Goal: Obtain resource: Obtain resource

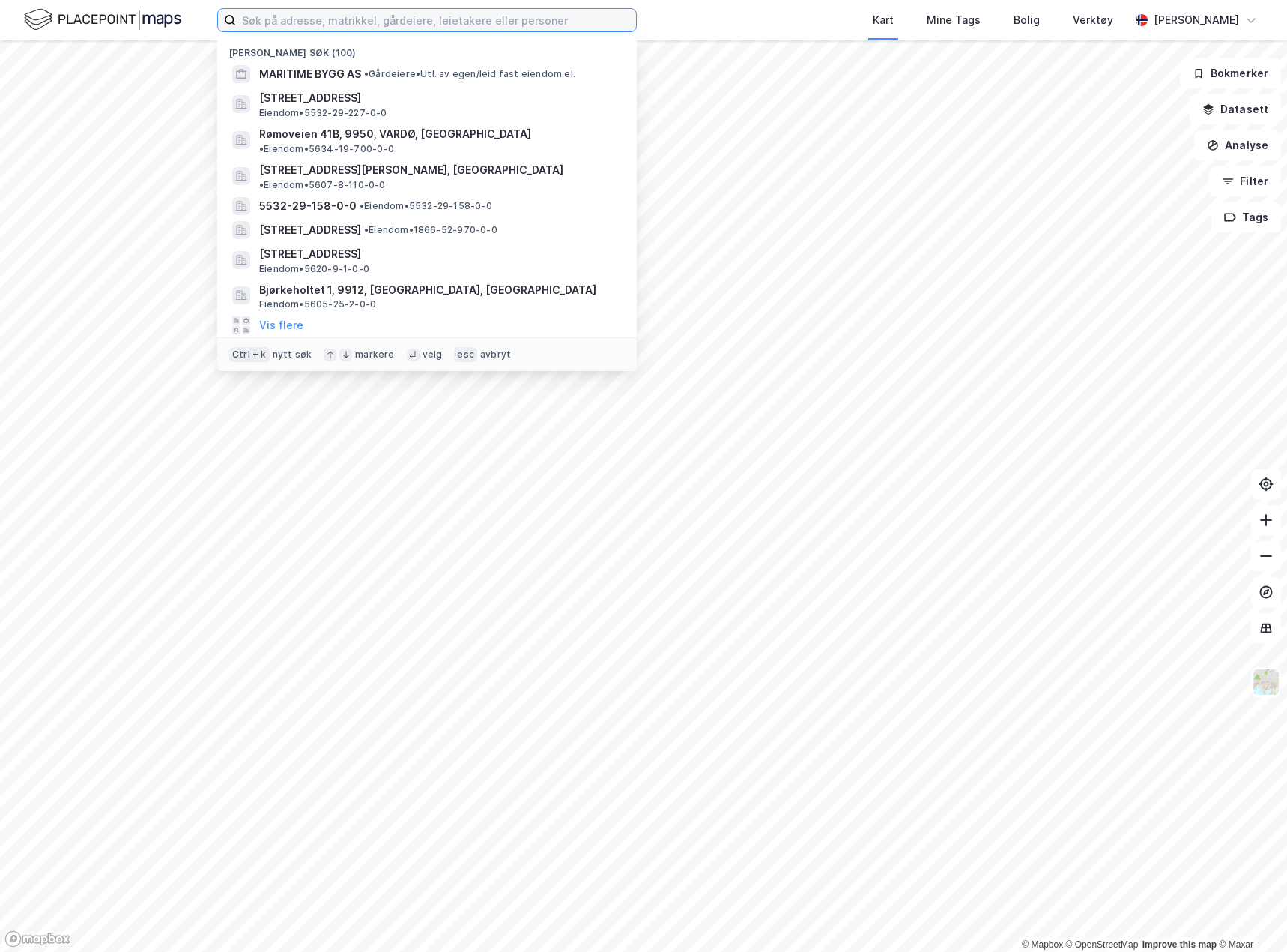
click at [349, 19] on input at bounding box center [436, 20] width 400 height 23
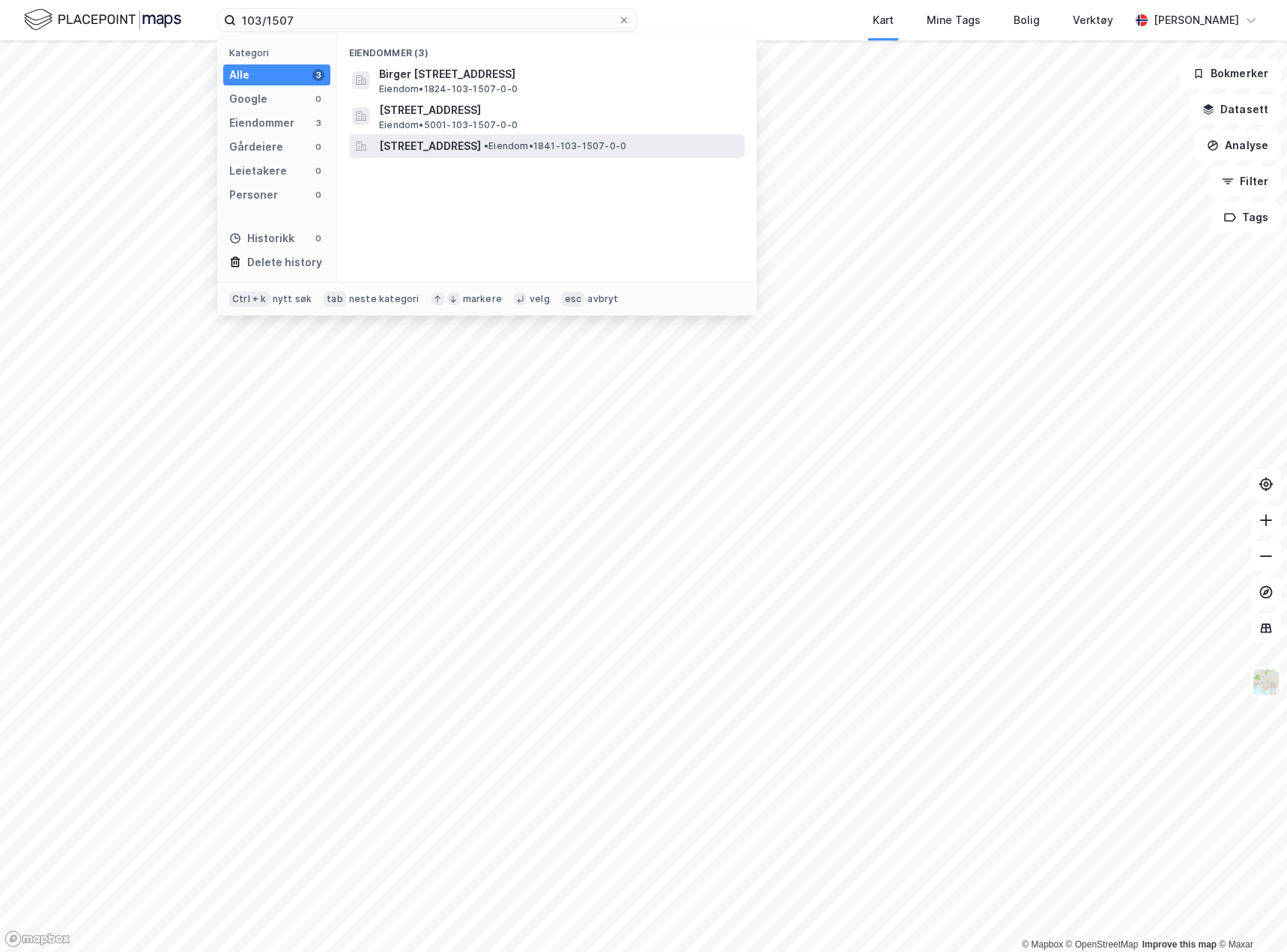
click at [488, 141] on span "•" at bounding box center [486, 146] width 5 height 11
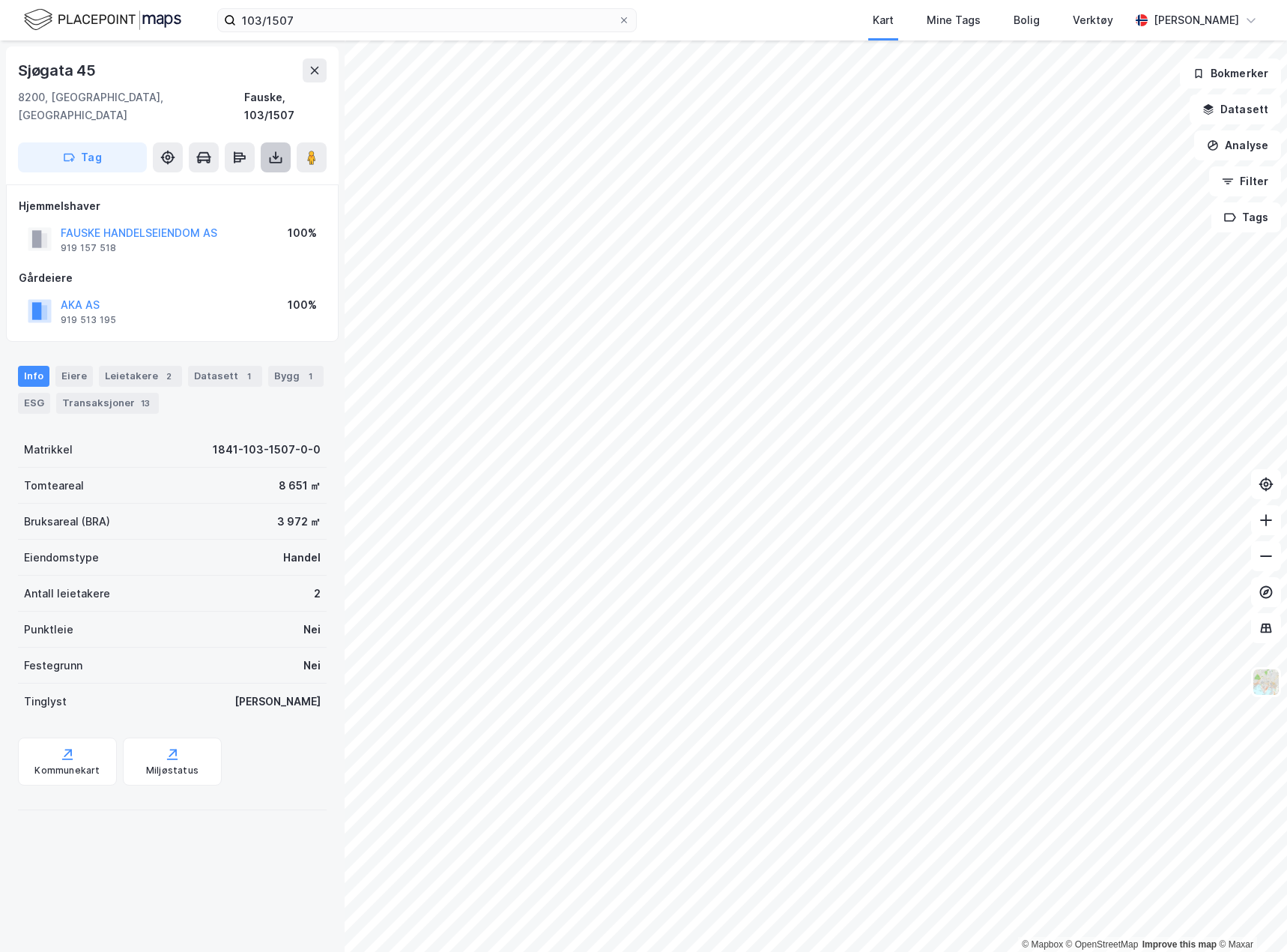
click at [262, 143] on button at bounding box center [275, 157] width 30 height 30
click at [244, 175] on div "Last ned grunnbok" at bounding box center [211, 187] width 160 height 24
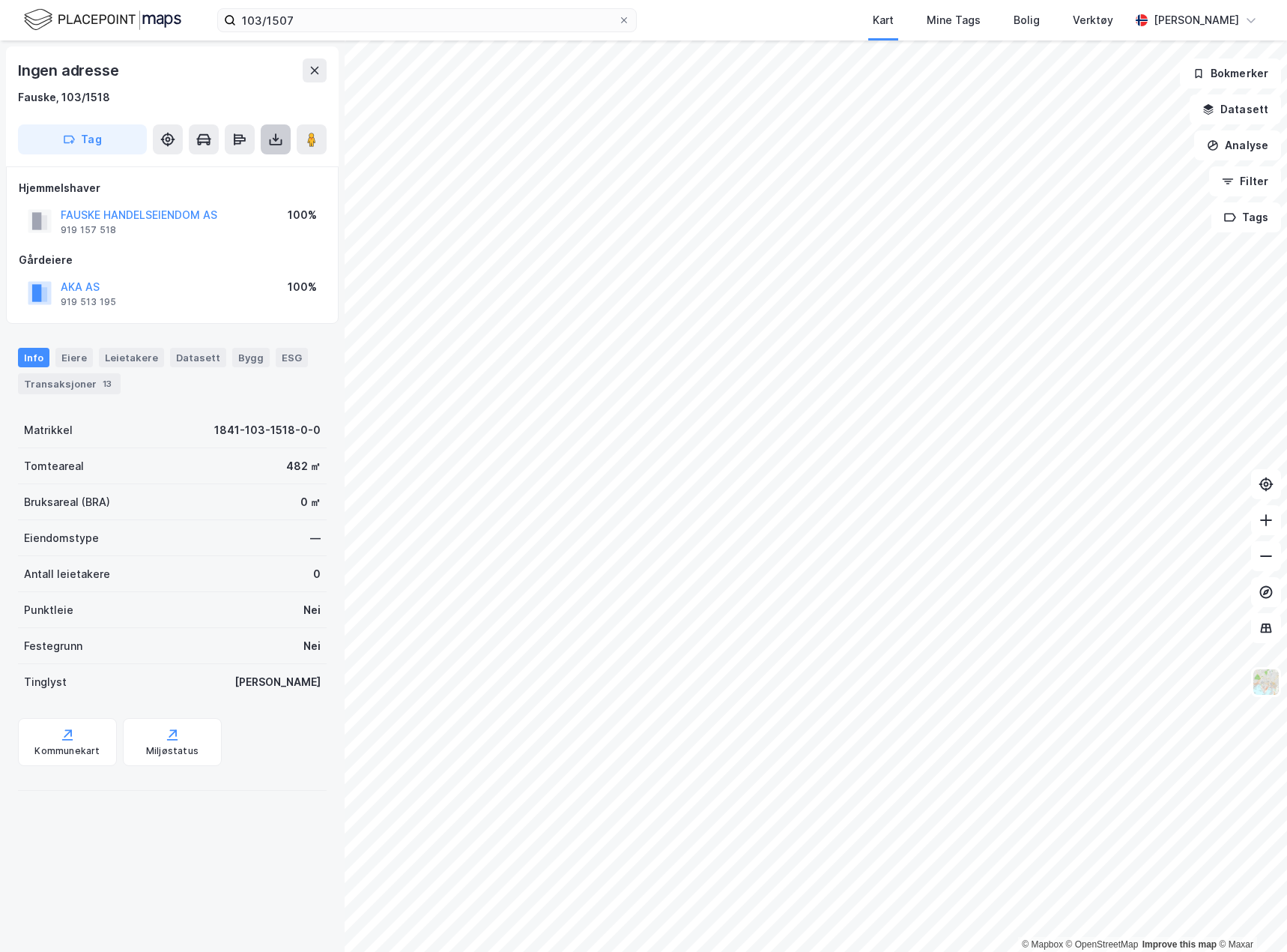
click at [279, 134] on icon at bounding box center [276, 140] width 15 height 15
click at [256, 164] on div "Last ned grunnbok" at bounding box center [211, 169] width 160 height 24
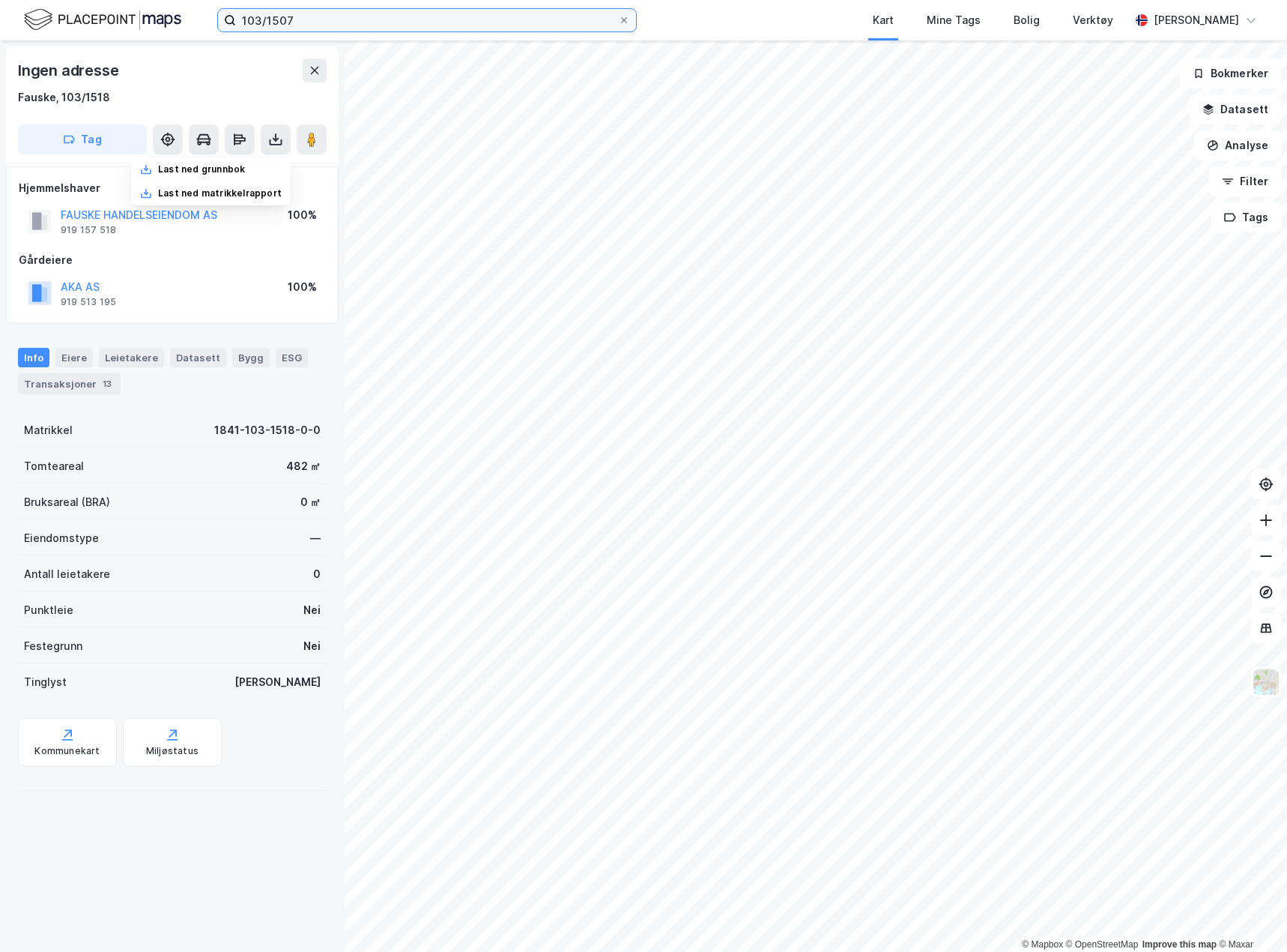
click at [290, 23] on input "103/1507" at bounding box center [426, 20] width 382 height 23
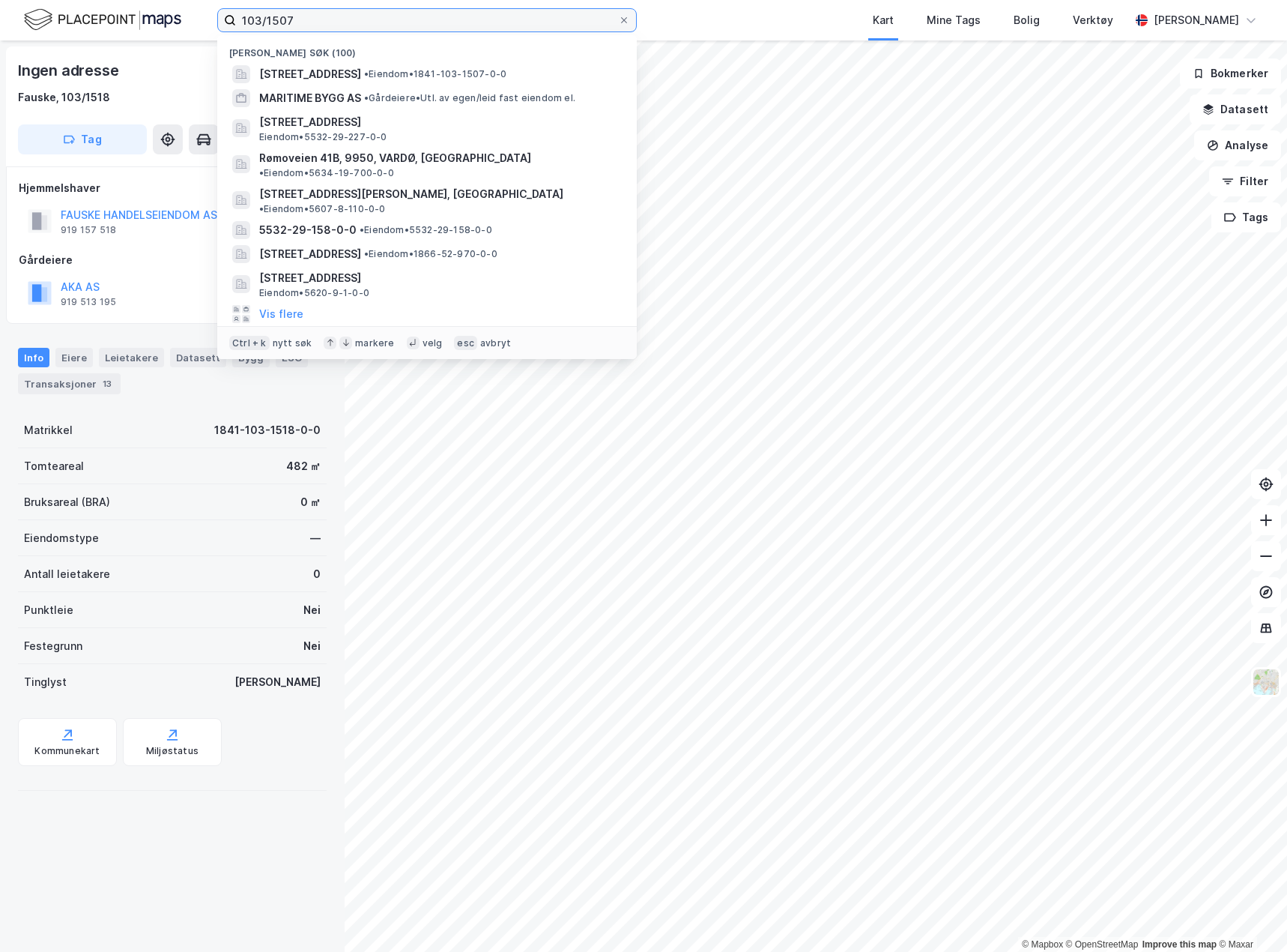
click at [290, 23] on input "103/1507" at bounding box center [426, 20] width 382 height 23
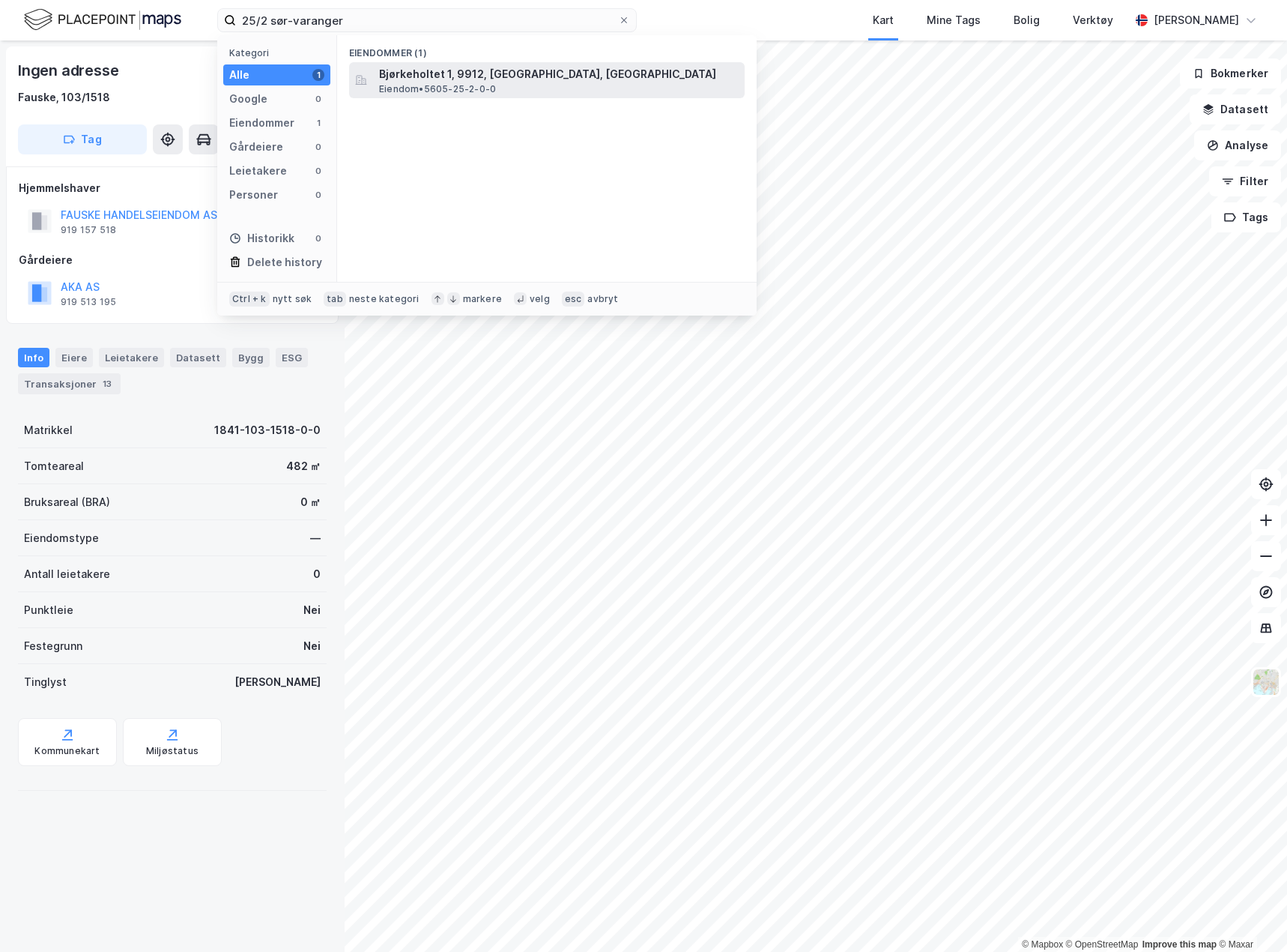
click at [464, 79] on span "Bjørkeholtet 1, 9912, [GEOGRAPHIC_DATA], [GEOGRAPHIC_DATA]" at bounding box center [559, 73] width 360 height 18
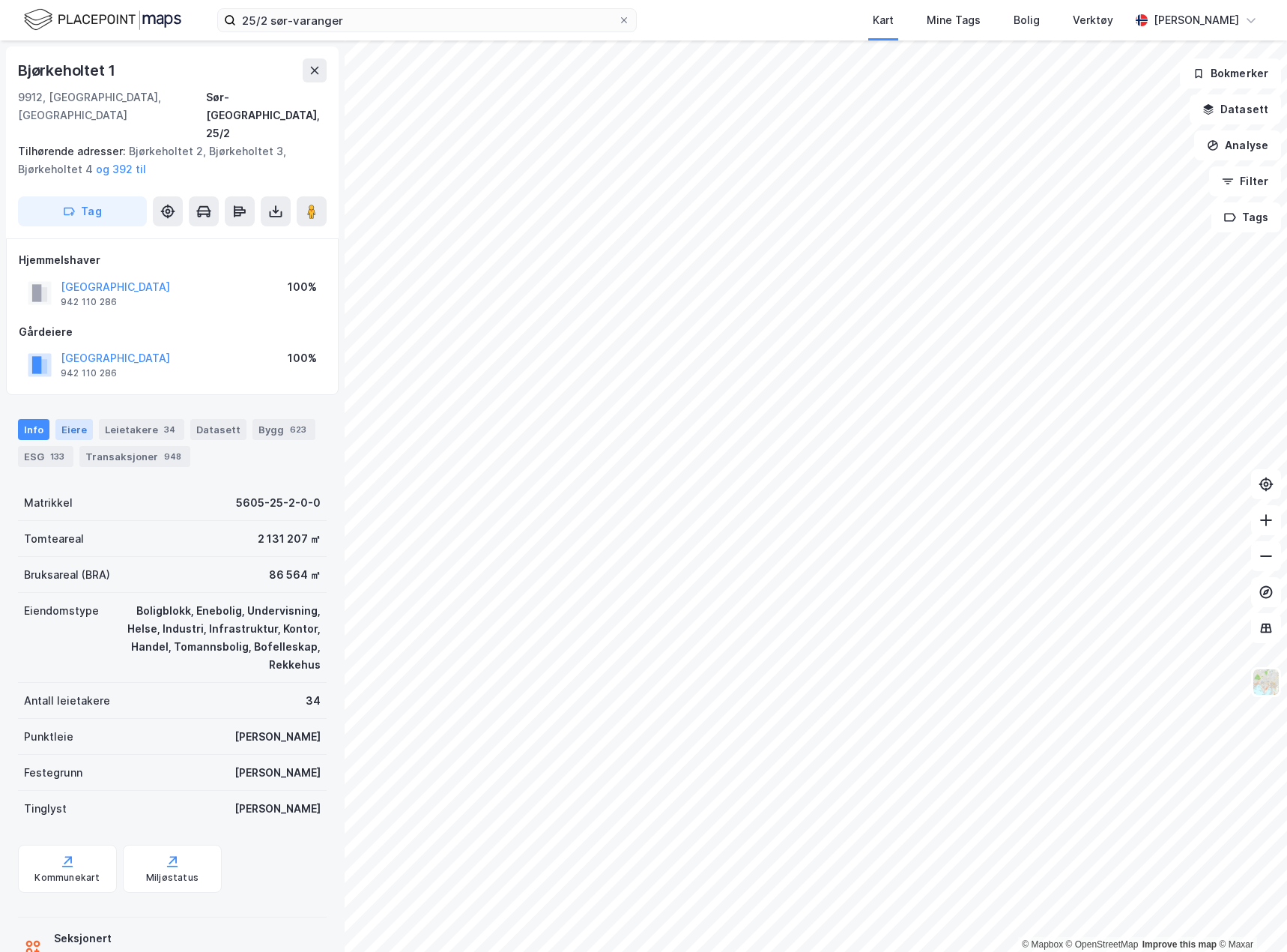
click at [72, 419] on div "Eiere" at bounding box center [73, 429] width 37 height 21
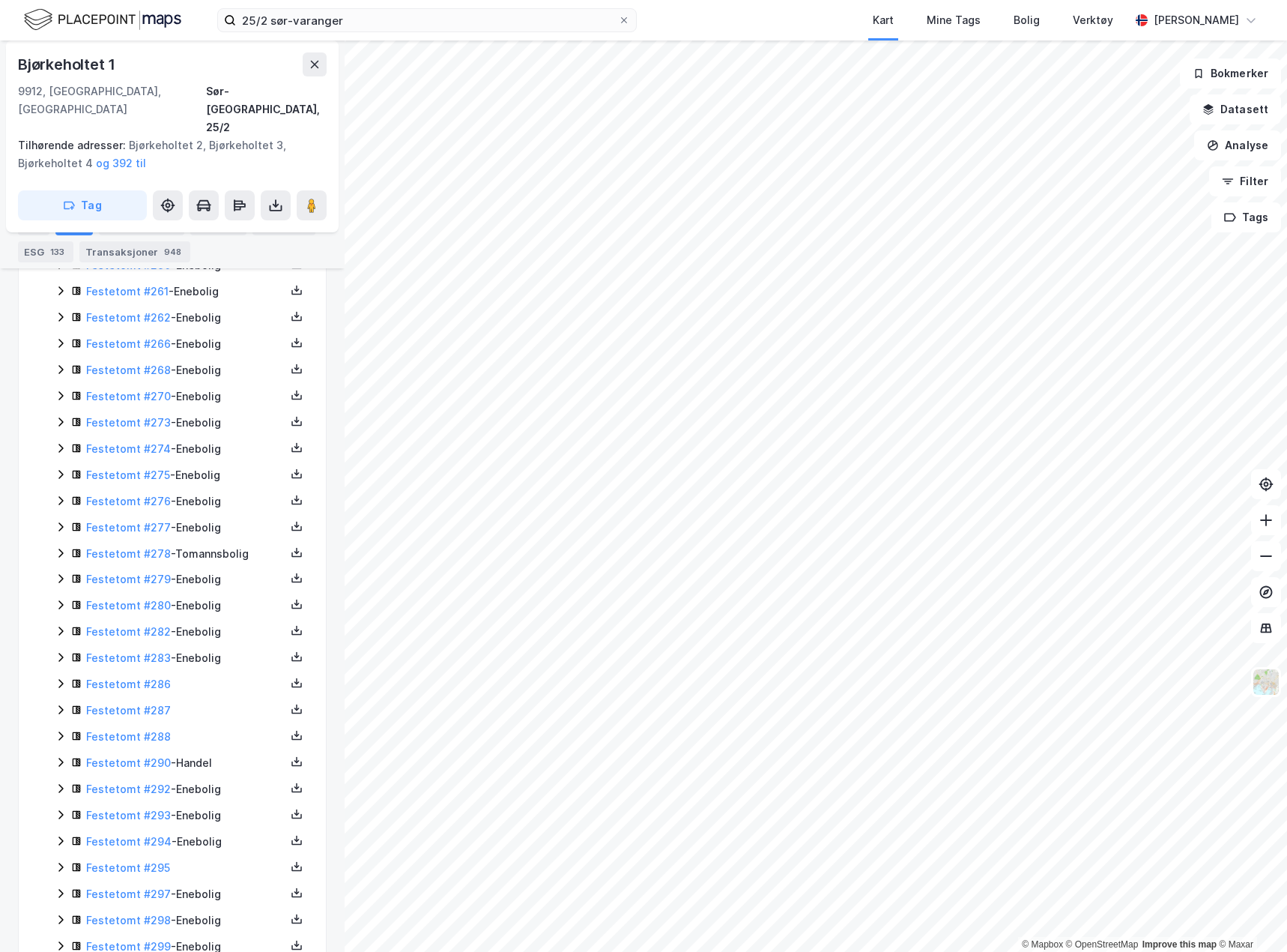
scroll to position [3672, 0]
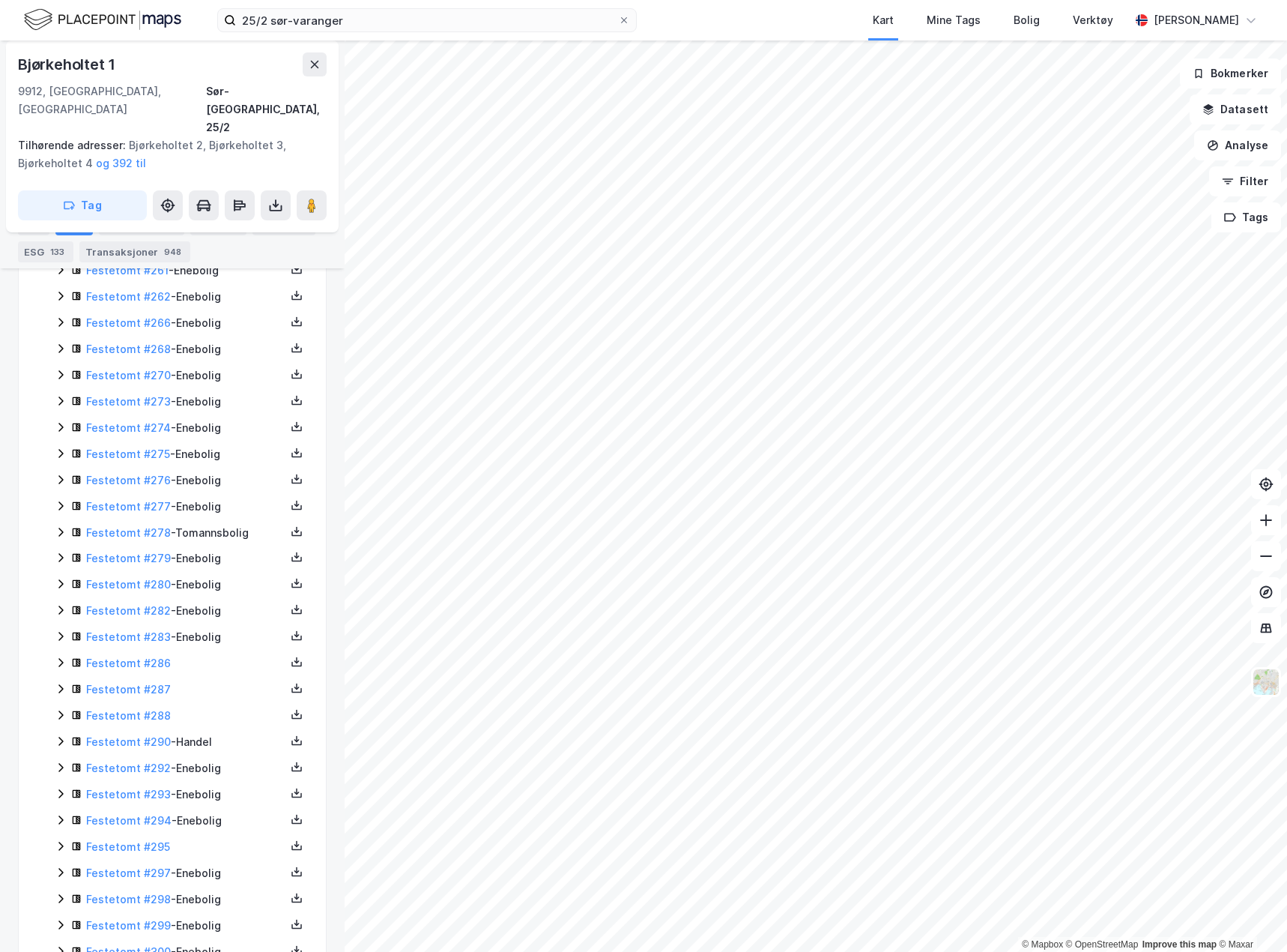
click at [61, 737] on icon at bounding box center [60, 741] width 5 height 9
click at [291, 741] on icon at bounding box center [296, 744] width 10 height 6
click at [209, 686] on div "Grunnbok" at bounding box center [207, 695] width 50 height 18
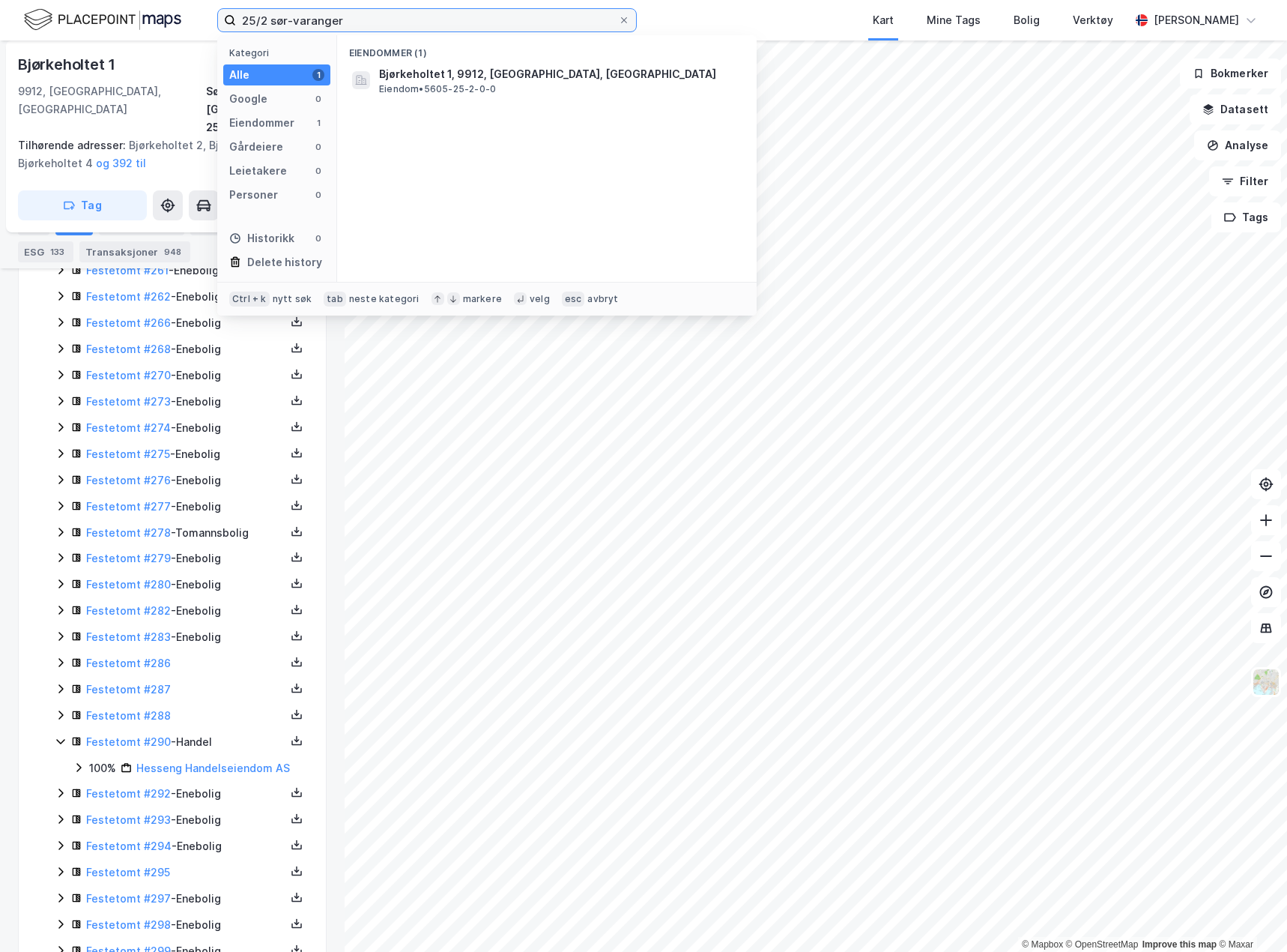
click at [332, 11] on input "25/2 sør-varanger" at bounding box center [426, 20] width 382 height 23
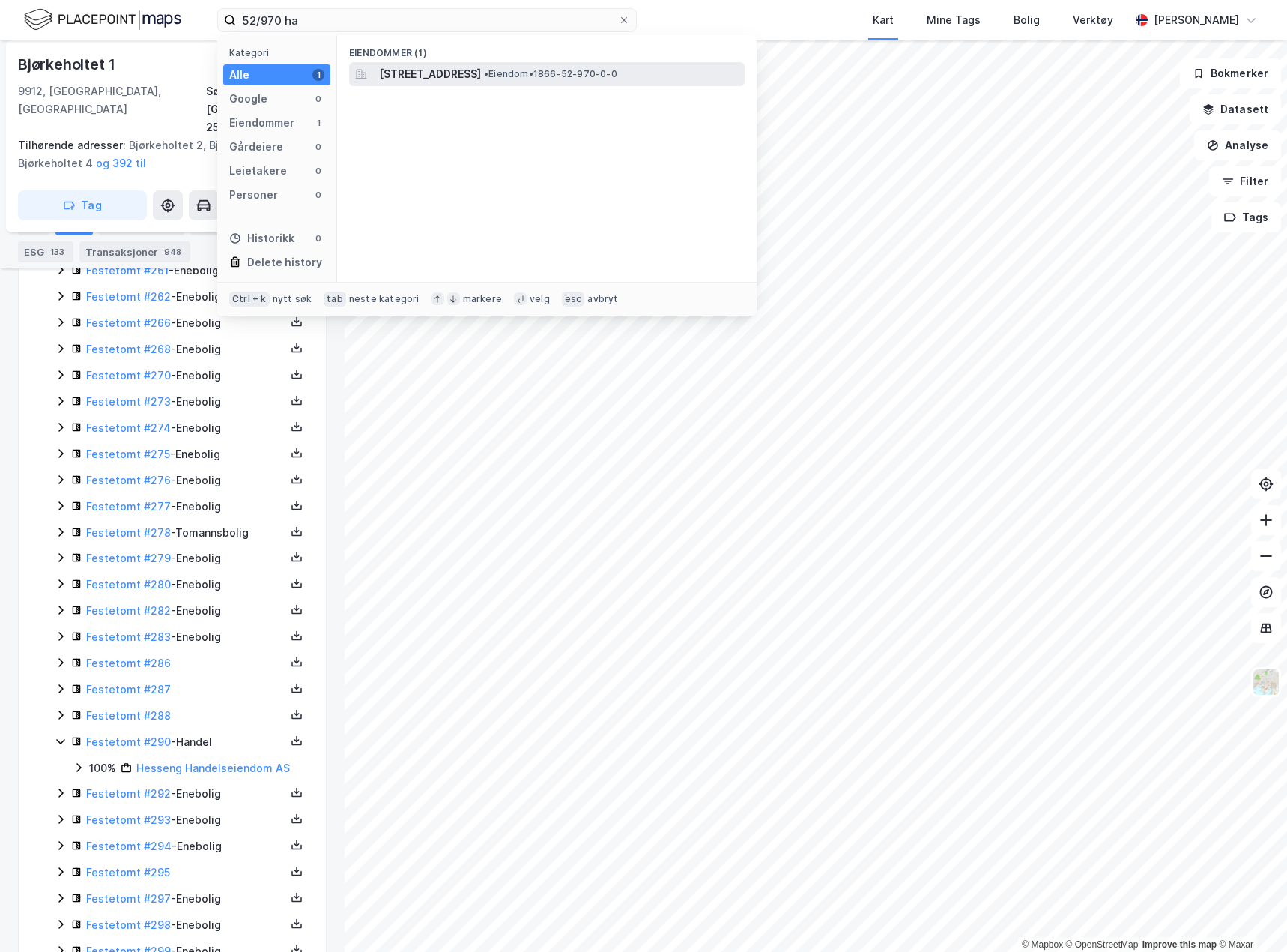
click at [414, 79] on span "[STREET_ADDRESS]" at bounding box center [429, 73] width 102 height 18
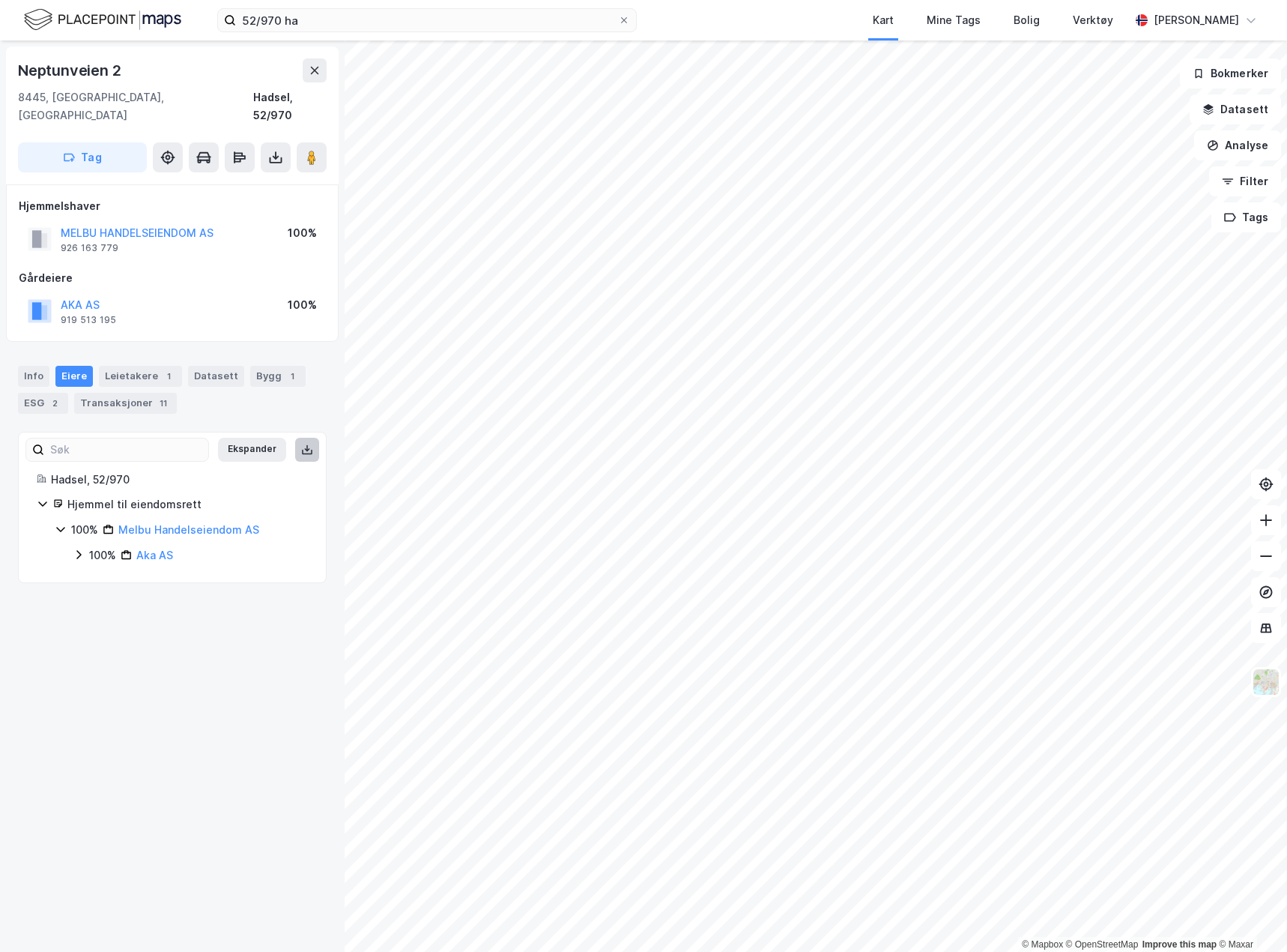
click at [295, 440] on button at bounding box center [307, 449] width 24 height 24
click at [270, 157] on icon at bounding box center [275, 160] width 12 height 6
click at [244, 182] on div "Last ned grunnbok" at bounding box center [201, 188] width 87 height 12
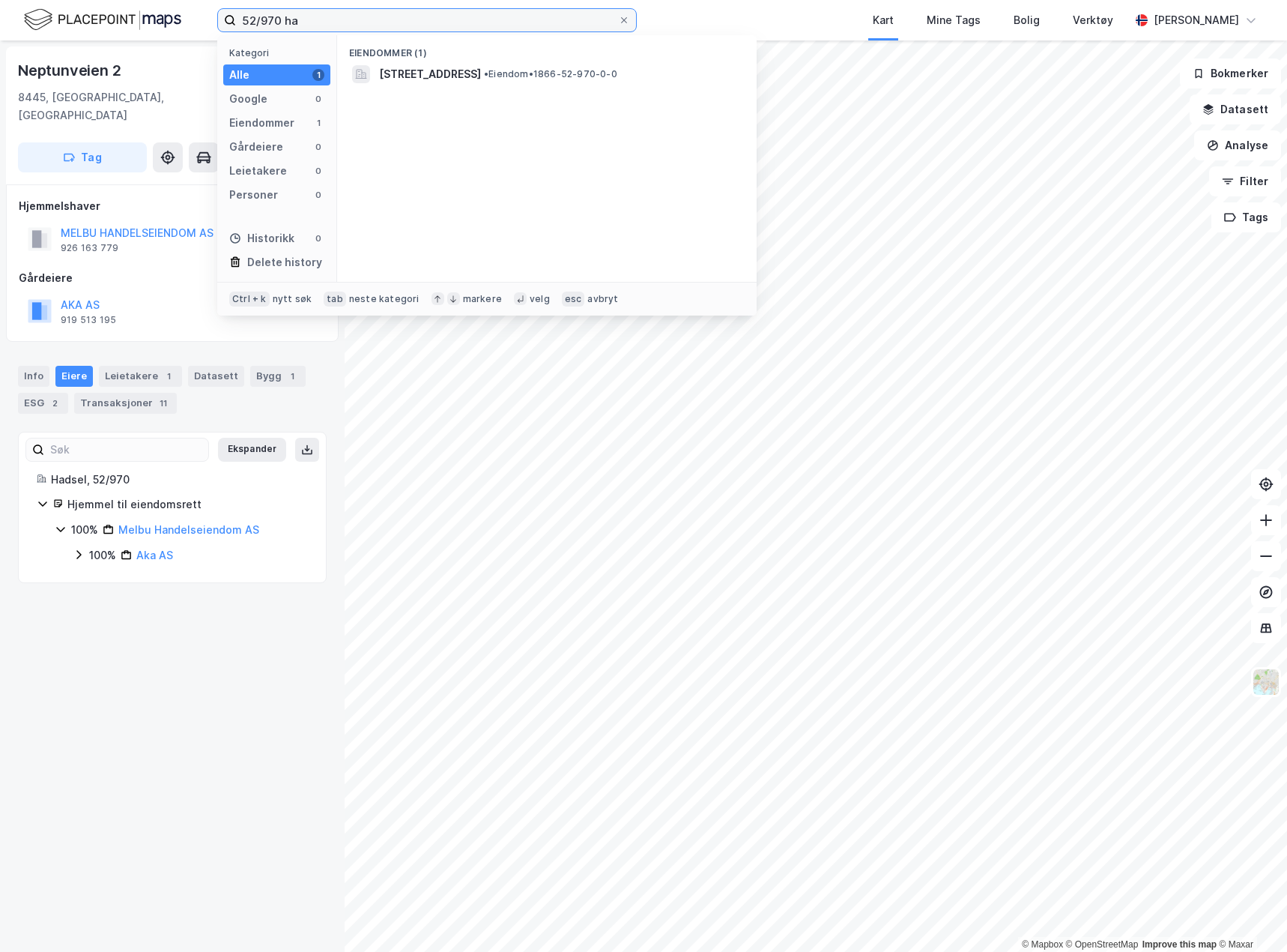
click at [305, 20] on input "52/970 ha" at bounding box center [426, 20] width 382 height 23
click at [301, 19] on input "52/970 ha" at bounding box center [426, 20] width 382 height 23
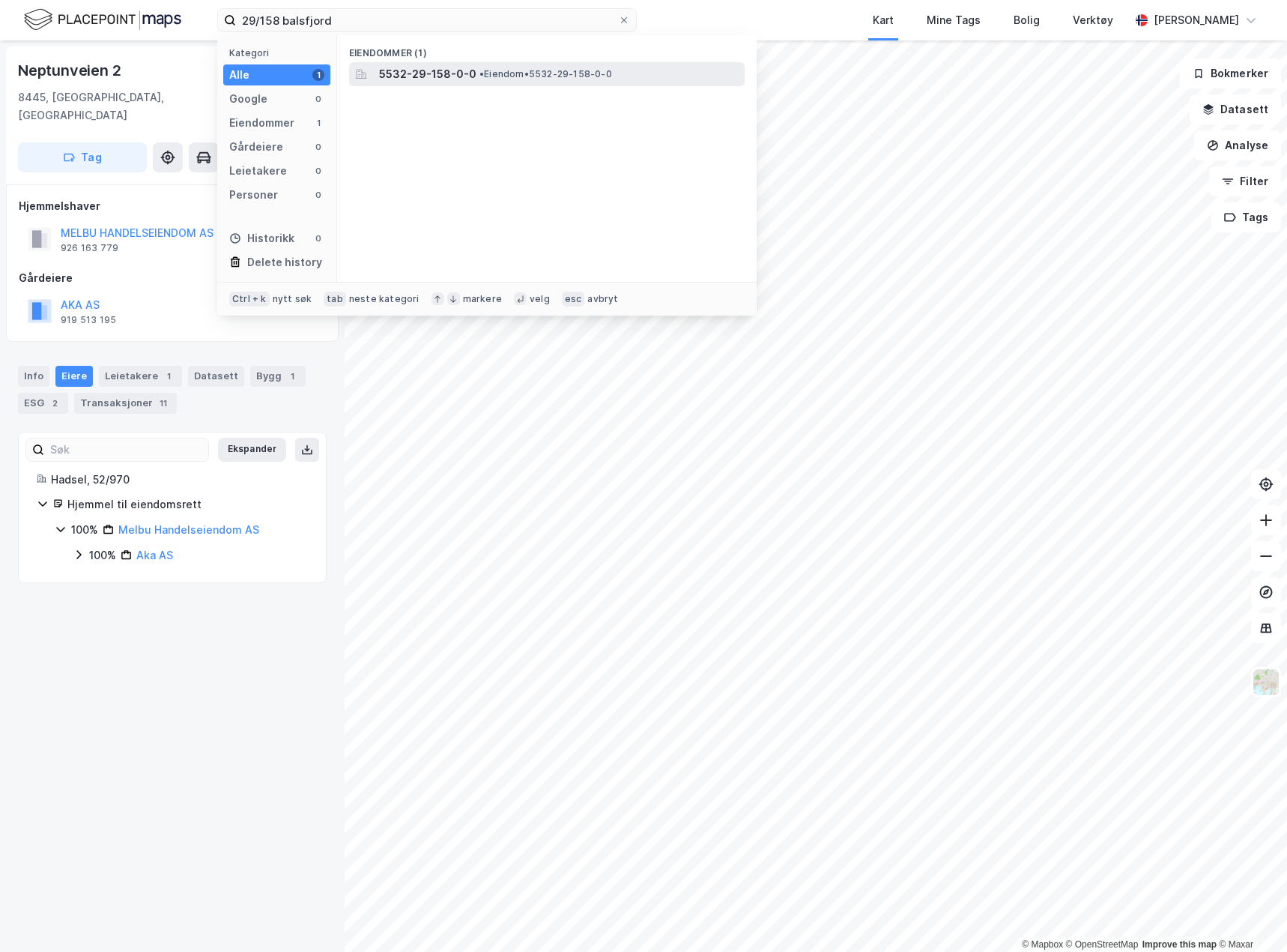
click at [517, 67] on div "5532-29-158-0-0 • Eiendom • 5532-29-158-0-0" at bounding box center [560, 73] width 363 height 18
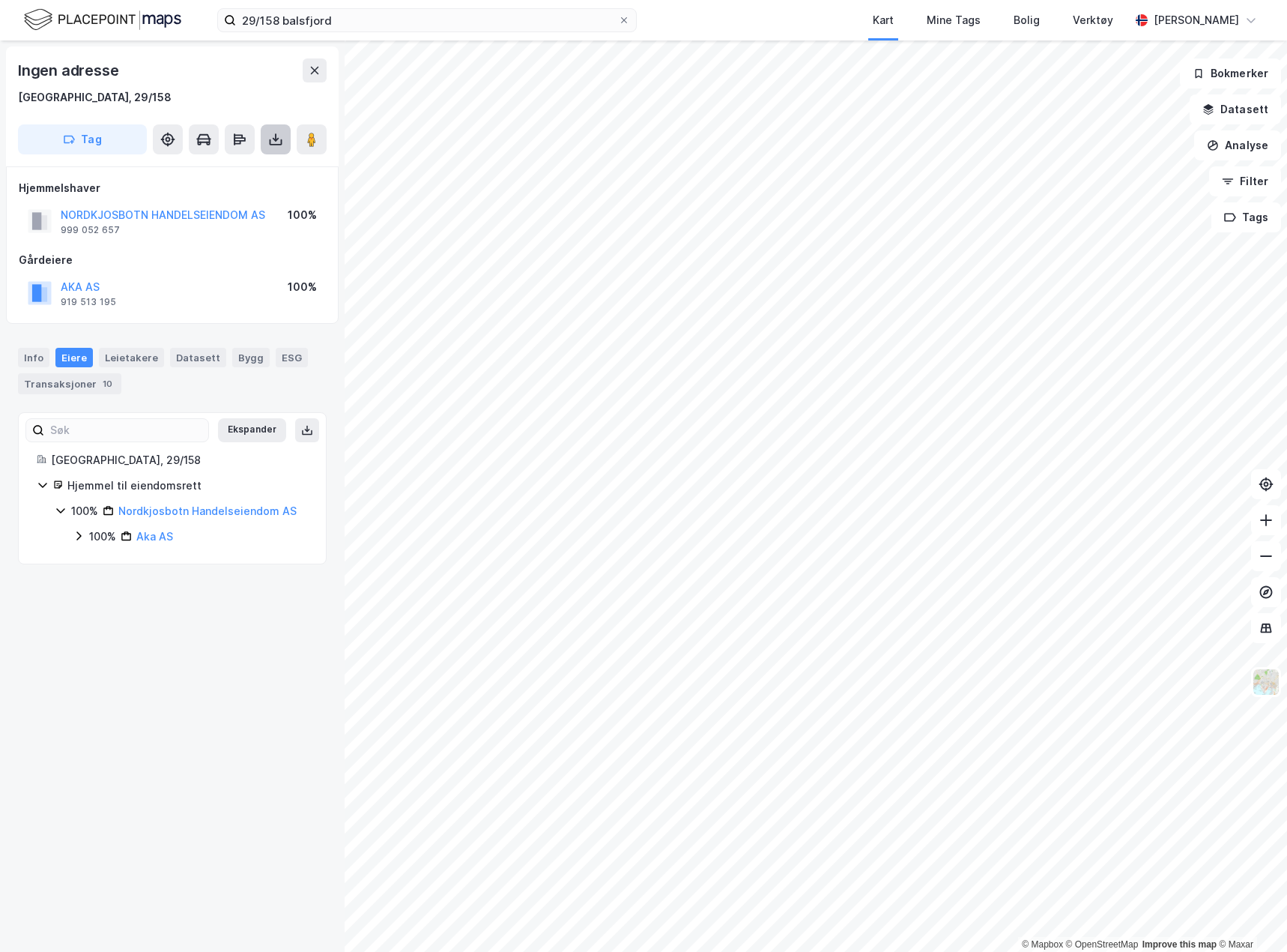
click at [270, 132] on icon at bounding box center [276, 140] width 15 height 15
click at [255, 170] on div "Last ned grunnbok" at bounding box center [211, 169] width 160 height 24
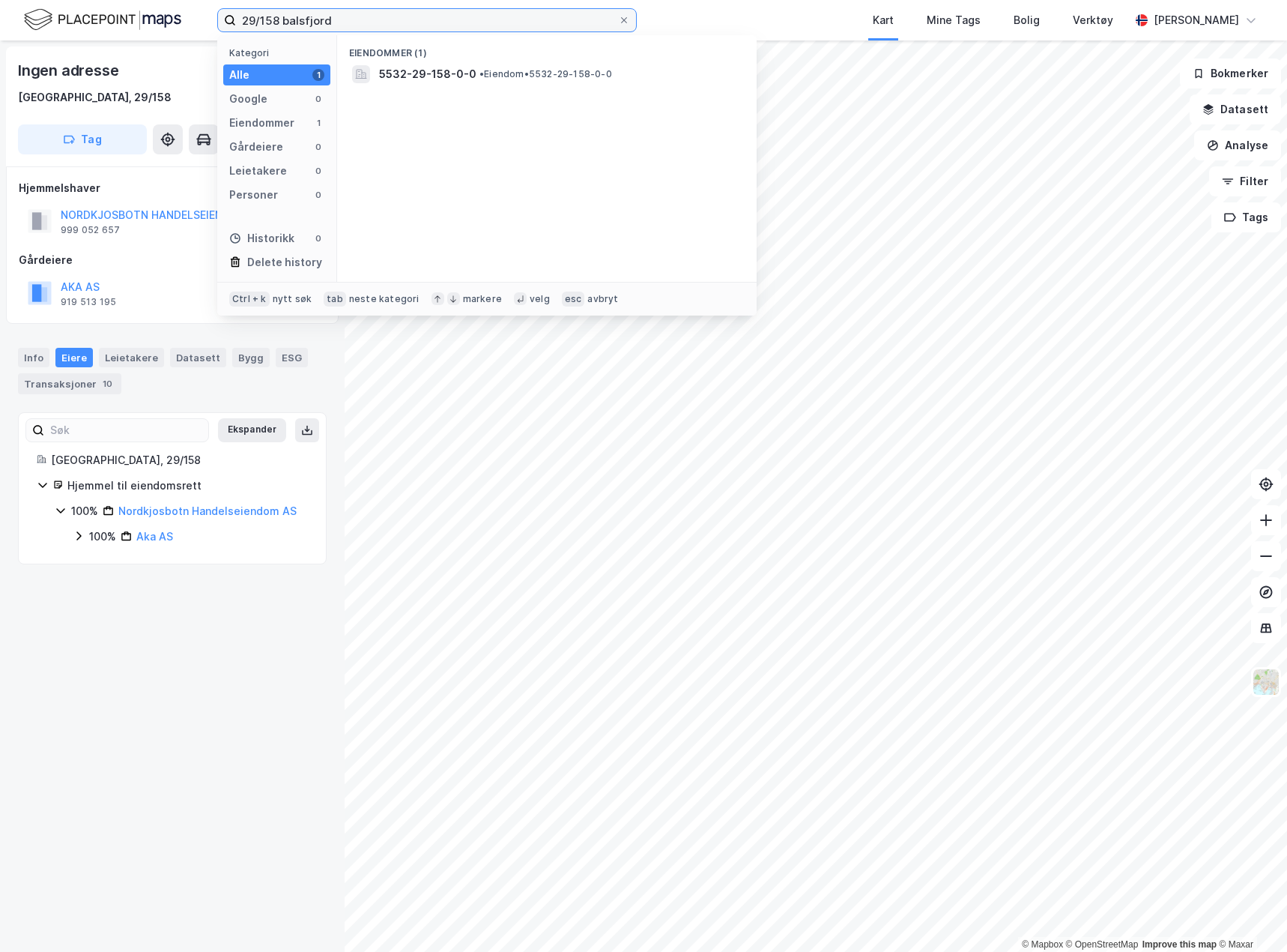
click at [272, 20] on input "29/158 balsfjord" at bounding box center [426, 20] width 382 height 23
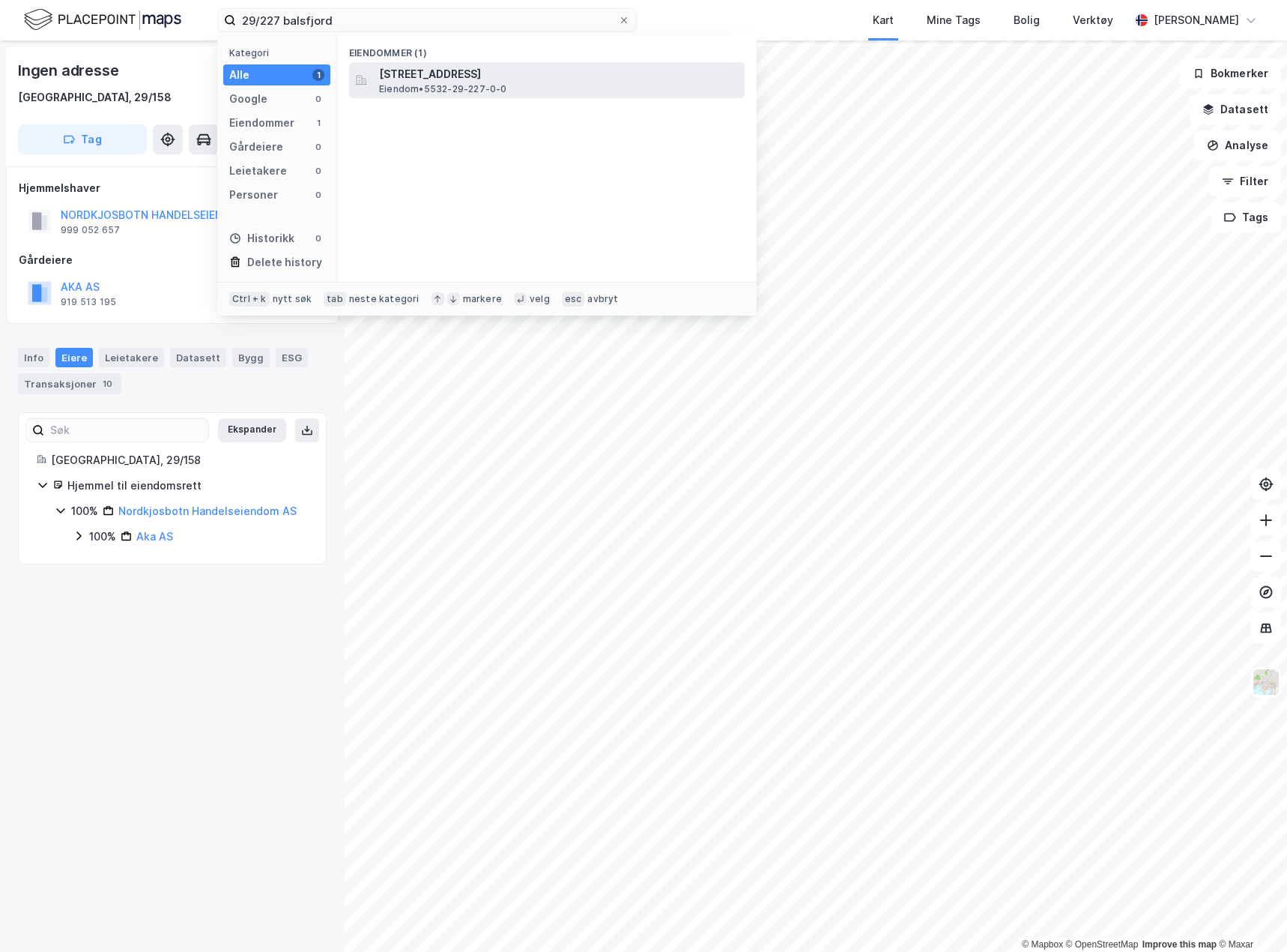
click at [452, 67] on span "[STREET_ADDRESS]" at bounding box center [559, 73] width 360 height 18
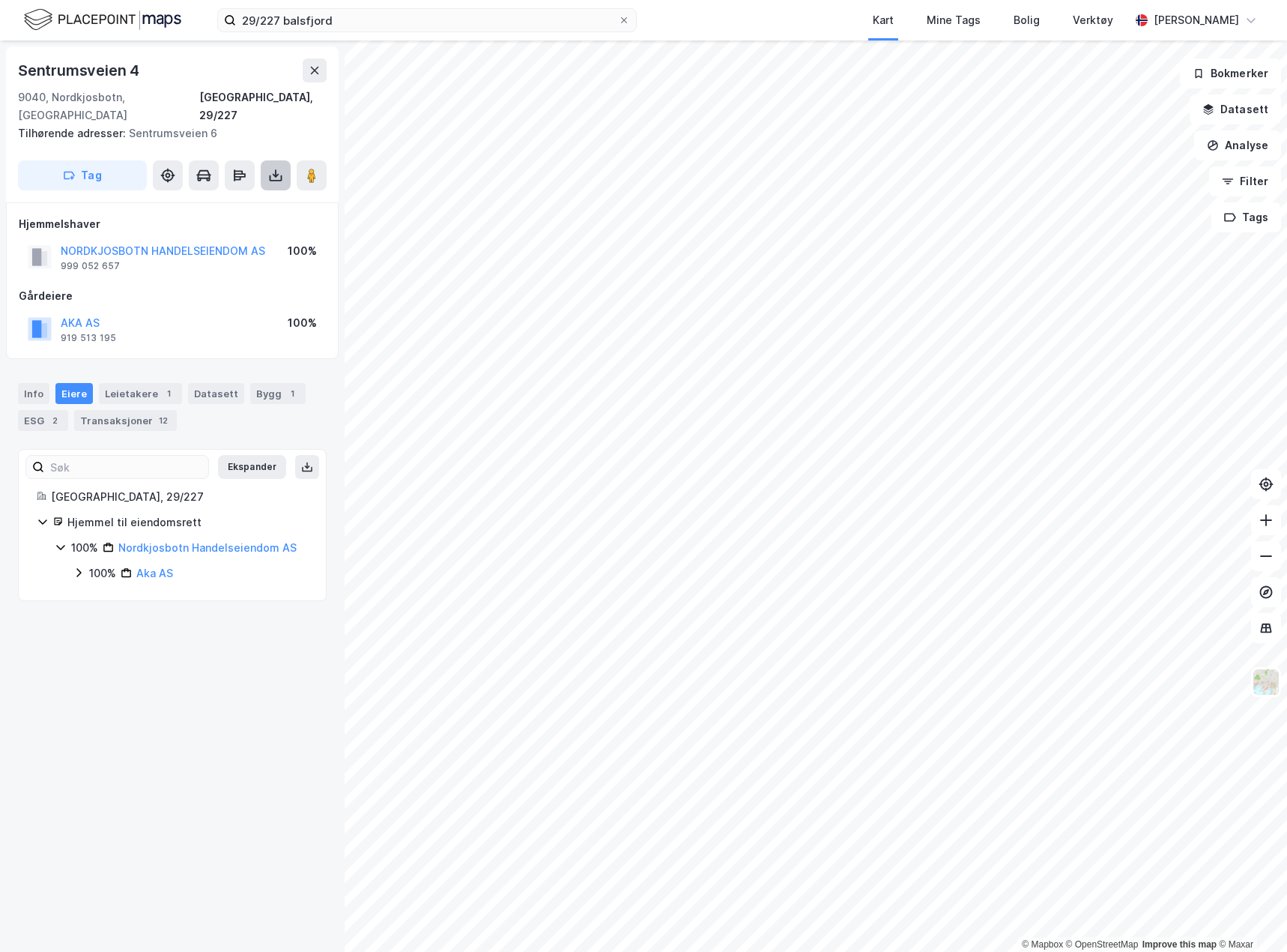
click at [282, 170] on button at bounding box center [275, 174] width 30 height 30
click at [269, 193] on div "Last ned grunnbok" at bounding box center [211, 205] width 160 height 24
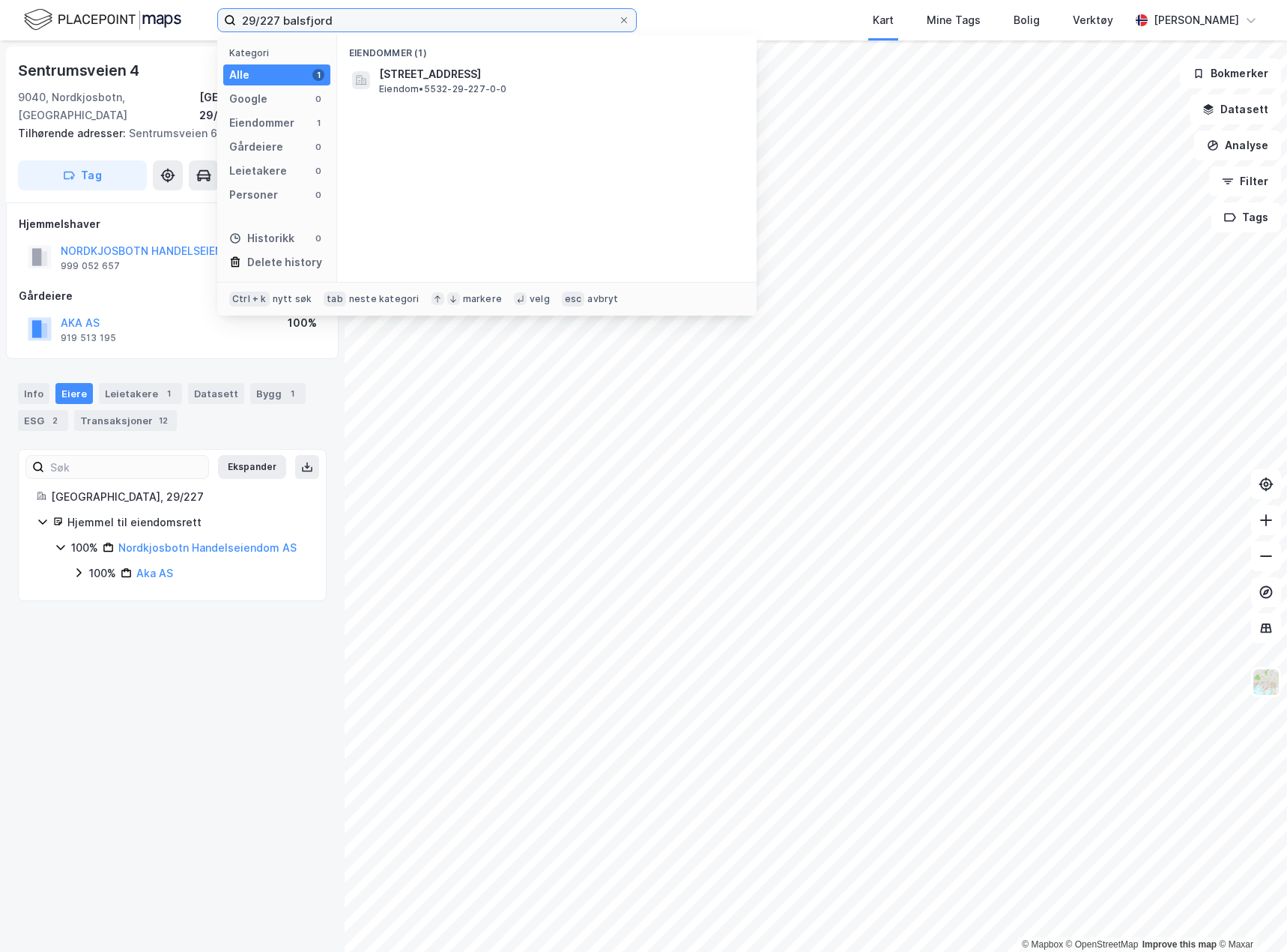
click at [274, 19] on input "29/227 balsfjord" at bounding box center [426, 20] width 382 height 23
click at [275, 19] on input "29/227 balsfjord" at bounding box center [426, 20] width 382 height 23
click at [284, 16] on input "29/227 balsfjord" at bounding box center [426, 20] width 382 height 23
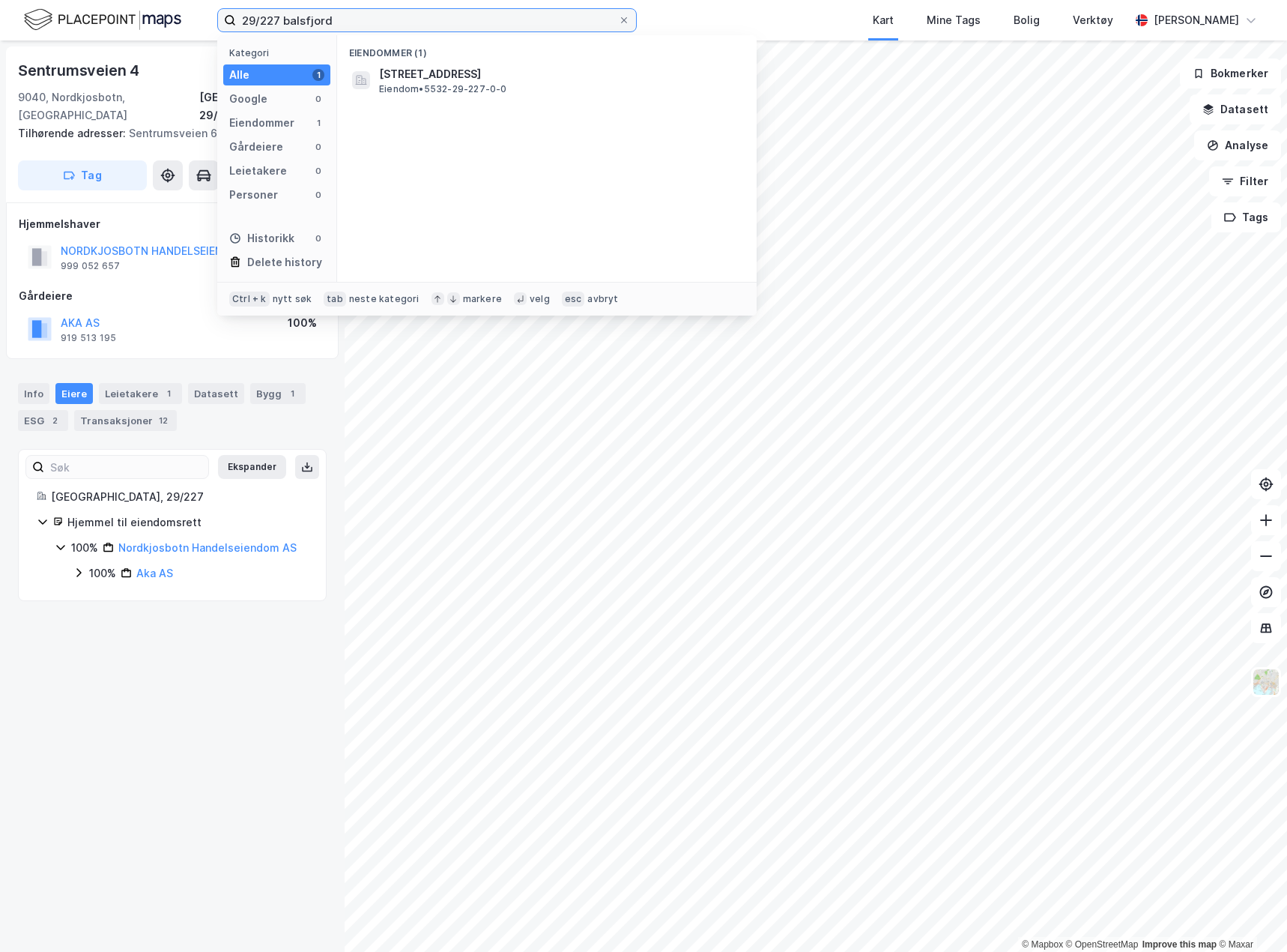
drag, startPoint x: 280, startPoint y: 18, endPoint x: 188, endPoint y: 27, distance: 92.4
click at [188, 27] on div "29/227 balsfjord Kategori Alle 1 Google 0 Eiendommer 1 Gårdeiere 0 Leietakere 0…" at bounding box center [644, 20] width 1287 height 41
type input "8/110 vadsø"
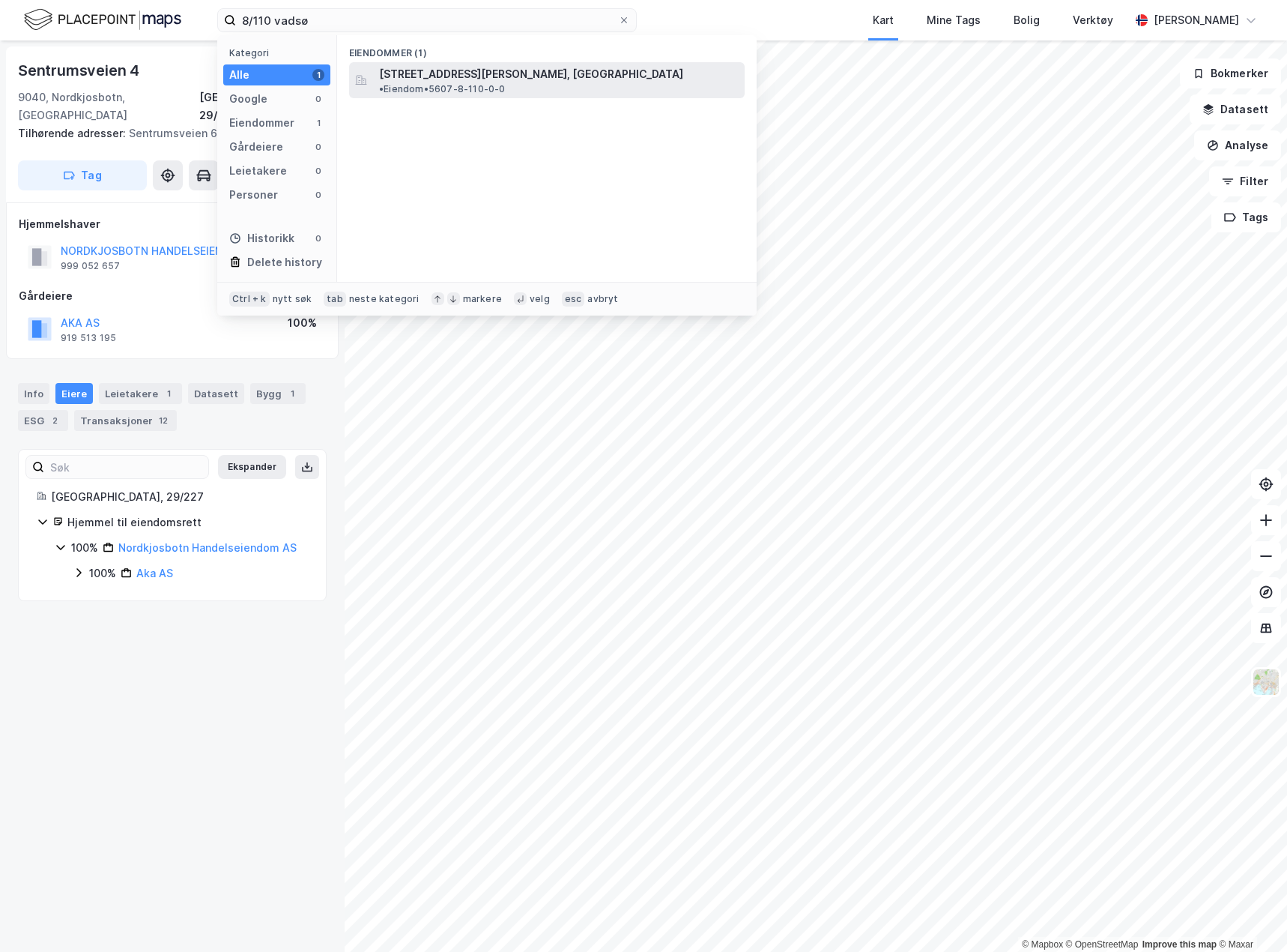
click at [391, 73] on span "[STREET_ADDRESS][PERSON_NAME], [GEOGRAPHIC_DATA]" at bounding box center [531, 73] width 305 height 18
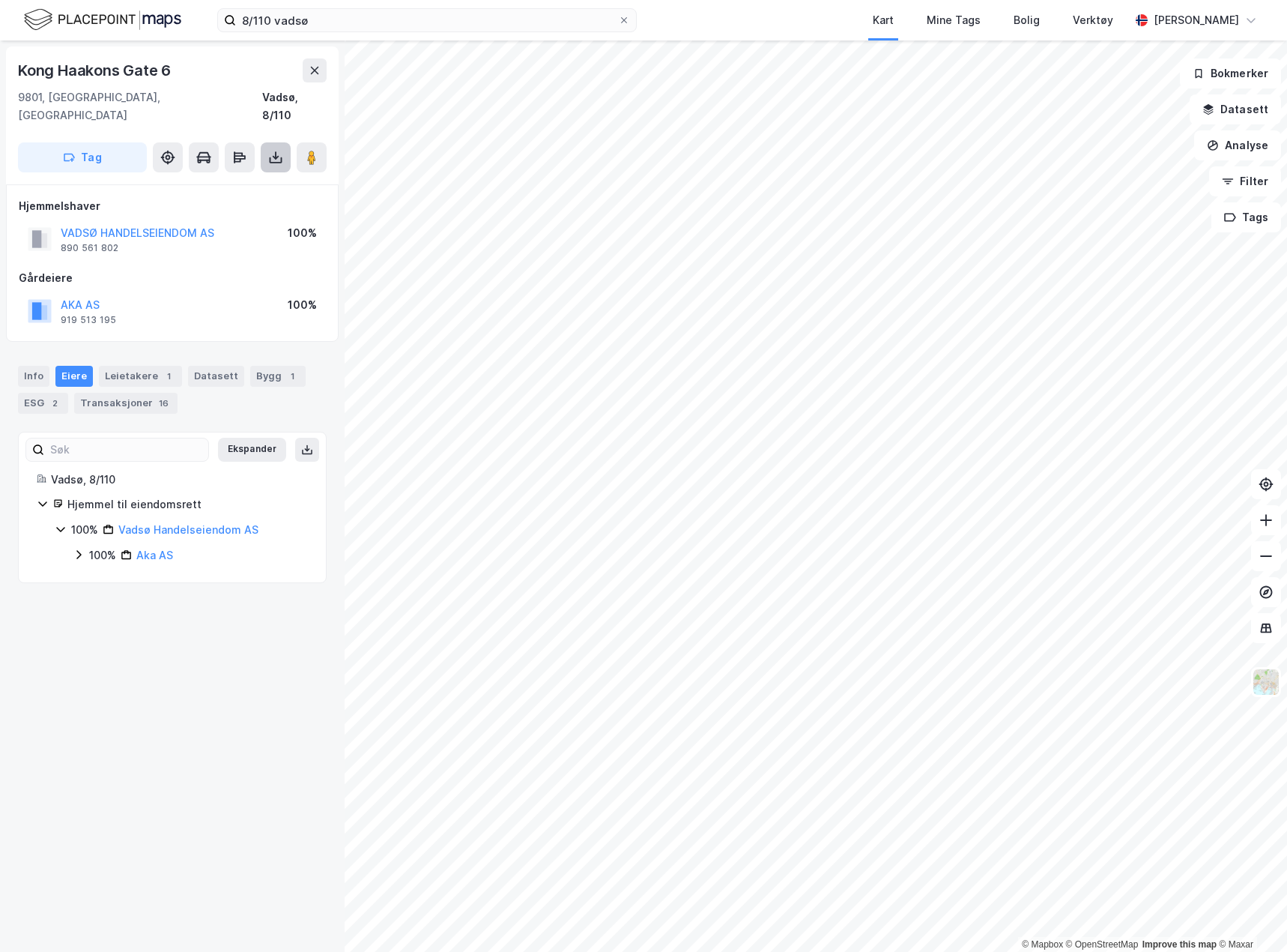
drag, startPoint x: 258, startPoint y: 128, endPoint x: 284, endPoint y: 135, distance: 26.9
click at [265, 143] on div "Tag" at bounding box center [172, 157] width 308 height 30
click at [284, 143] on button at bounding box center [275, 157] width 30 height 30
click at [245, 182] on div "Last ned grunnbok" at bounding box center [201, 188] width 87 height 12
